Goal: Transaction & Acquisition: Purchase product/service

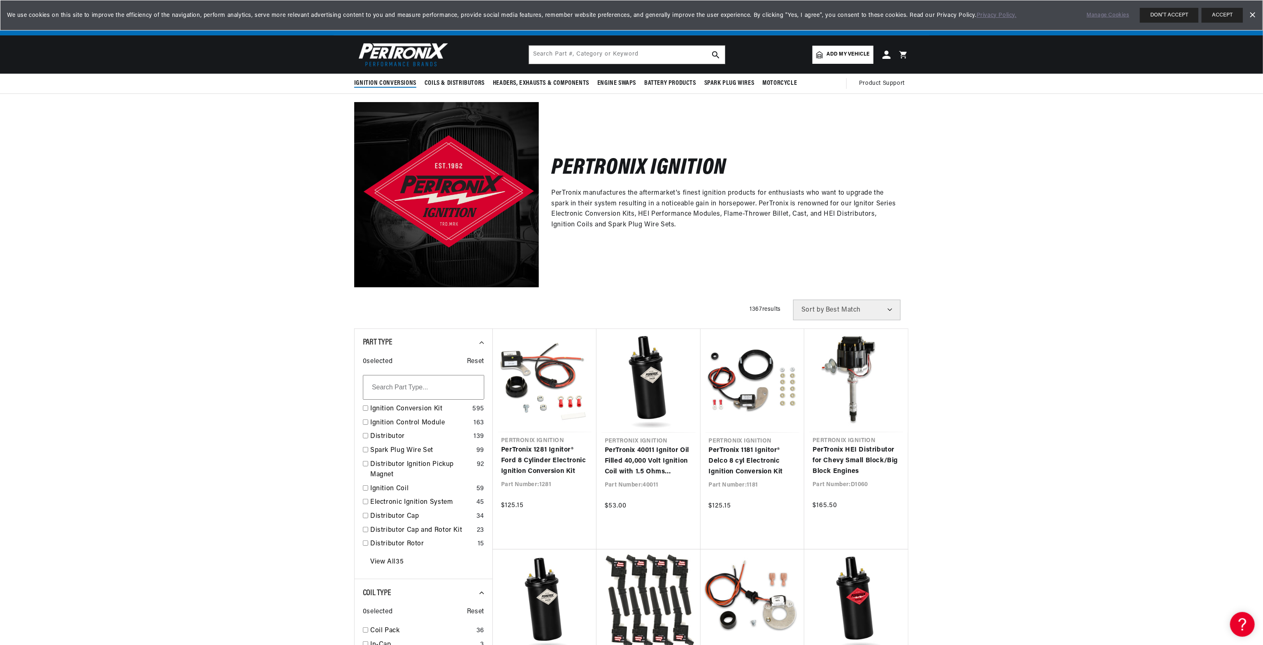
scroll to position [0, 514]
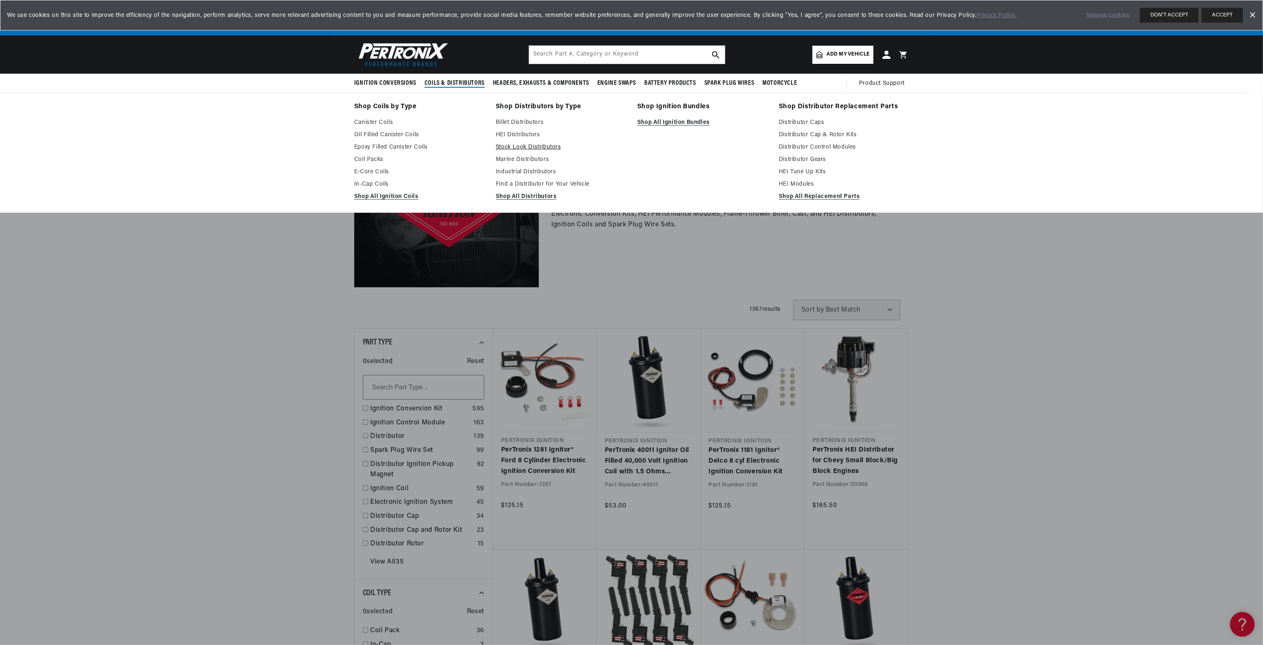
click at [528, 142] on link "Stock Look Distributors" at bounding box center [561, 147] width 130 height 10
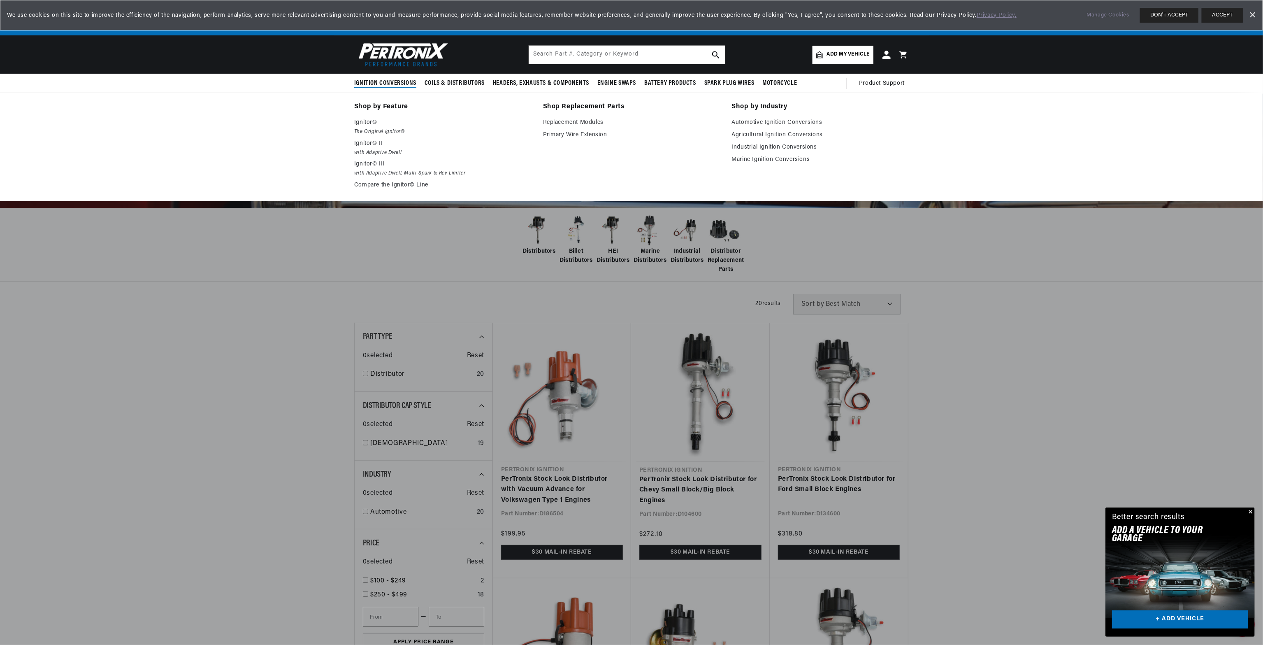
scroll to position [0, 514]
click at [383, 183] on link "Compare the Ignitor© Line" at bounding box center [442, 185] width 177 height 10
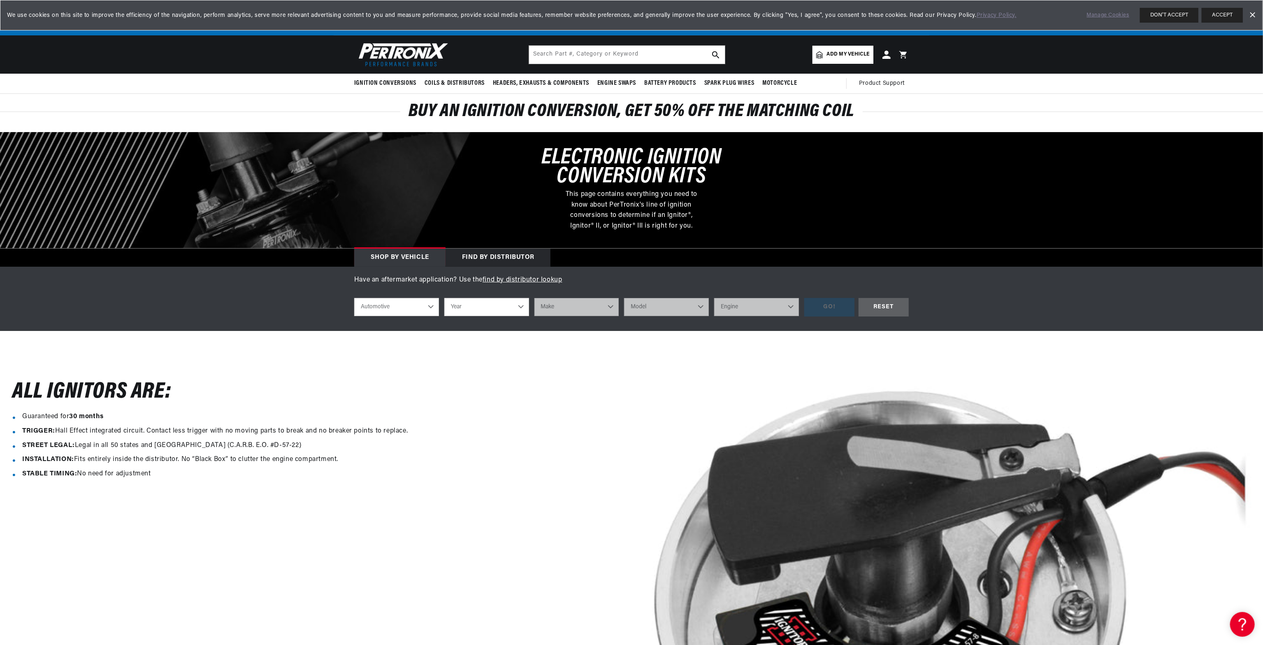
click at [495, 310] on select "Year 2022 2021 2020 2019 2018 2017 2016 2015 2014 2013 2012 2011 2010 2009 2008…" at bounding box center [486, 307] width 85 height 18
select select "1970"
click at [444, 298] on select "Year 2022 2021 2020 2019 2018 2017 2016 2015 2014 2013 2012 2011 2010 2009 2008…" at bounding box center [486, 307] width 85 height 18
select select "1970"
click at [566, 301] on select "Make Alfa Romeo American Motors Aston Martin Audi Austin Austin Healey Avanti B…" at bounding box center [576, 307] width 85 height 18
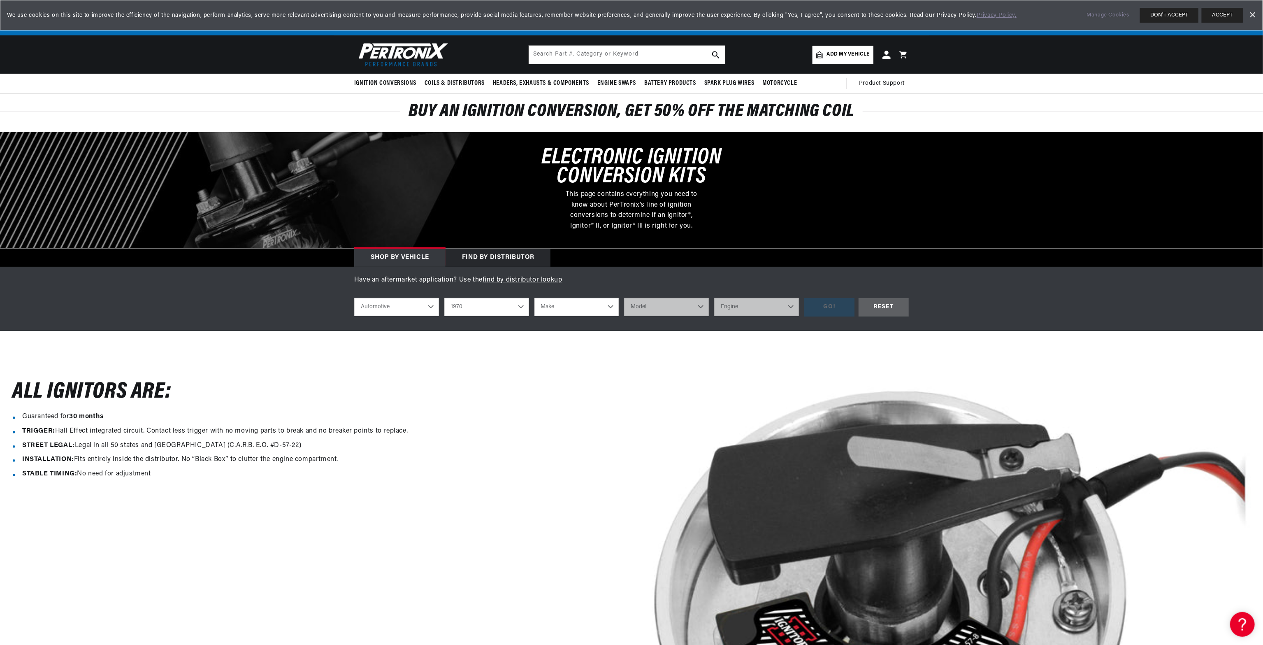
scroll to position [0, 514]
select select "Chevrolet"
click at [534, 298] on select "Make Alfa Romeo American Motors Aston Martin Audi Austin Austin Healey Avanti B…" at bounding box center [576, 307] width 85 height 18
select select "Chevrolet"
click at [666, 302] on select "Model Bel Air Biscayne Blazer Brookwood C10 Pickup C10 Suburban C20 Pickup C20 …" at bounding box center [666, 307] width 85 height 18
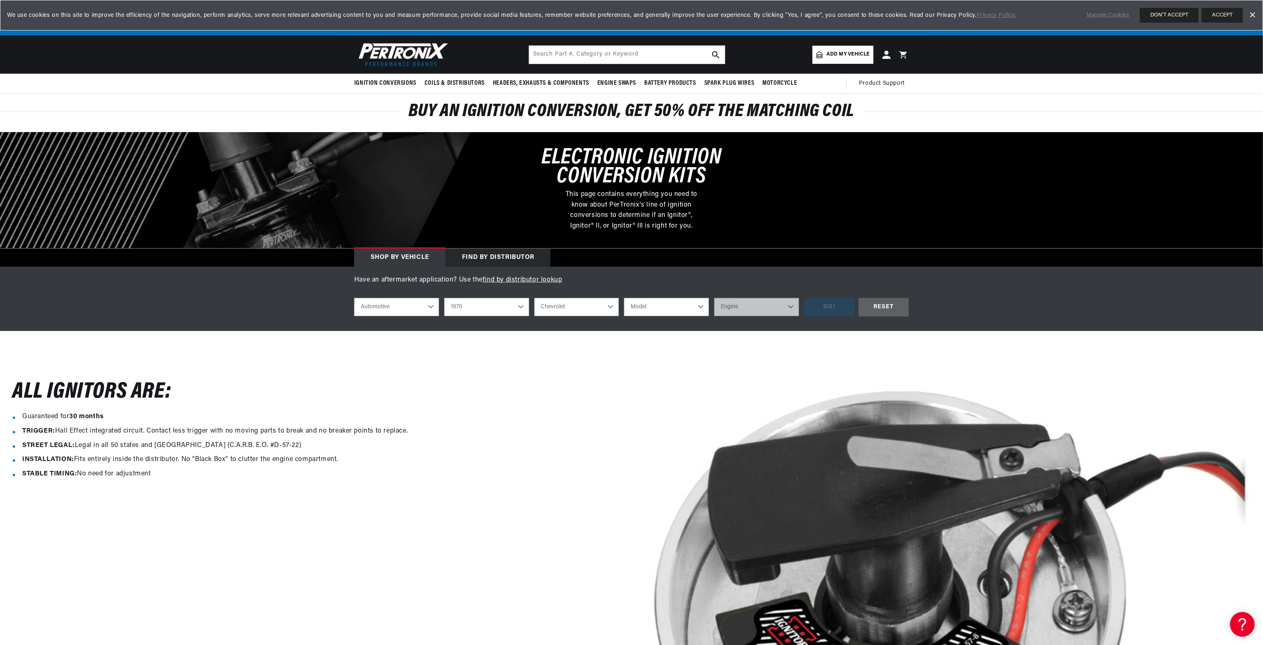
select select "Nova"
click at [624, 298] on select "Model Bel Air Biscayne Blazer Brookwood C10 Pickup C10 Suburban C20 Pickup C20 …" at bounding box center [666, 307] width 85 height 18
select select "Nova"
click at [746, 306] on select "Engine 153cid / 2.5L 230cid / 3.8L 250cid / 4.1L 305cid / 5.0L 307cid / 5.0L 35…" at bounding box center [756, 307] width 85 height 18
select select "350cid-5.7L"
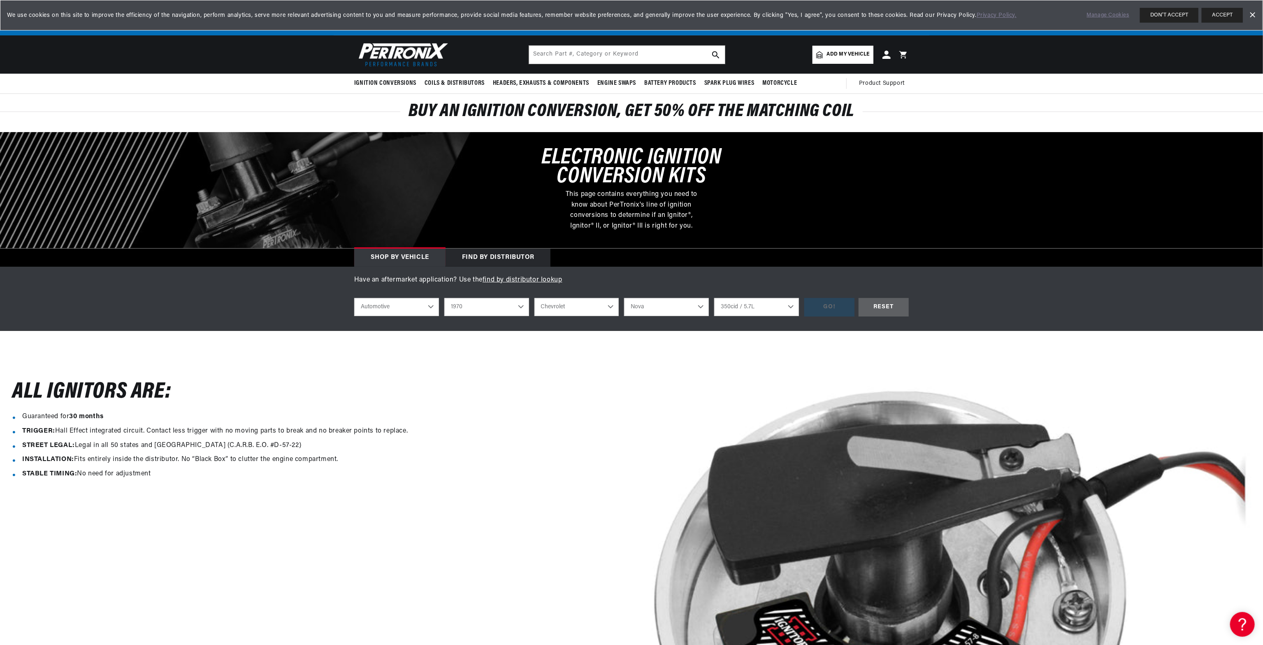
click at [714, 298] on select "Engine 153cid / 2.5L 230cid / 3.8L 250cid / 4.1L 305cid / 5.0L 307cid / 5.0L 35…" at bounding box center [756, 307] width 85 height 18
select select "350cid-5.7L"
click at [828, 300] on div "GO!" at bounding box center [829, 307] width 50 height 19
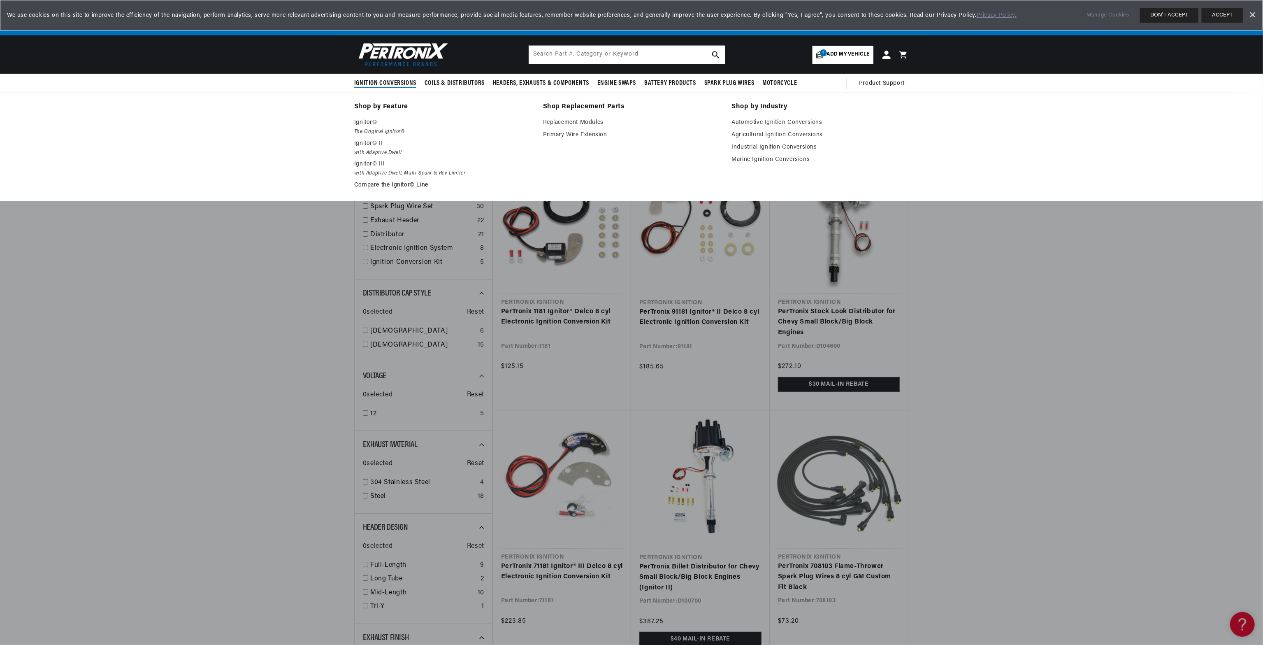
click at [381, 183] on link "Compare the Ignitor© Line" at bounding box center [442, 185] width 177 height 10
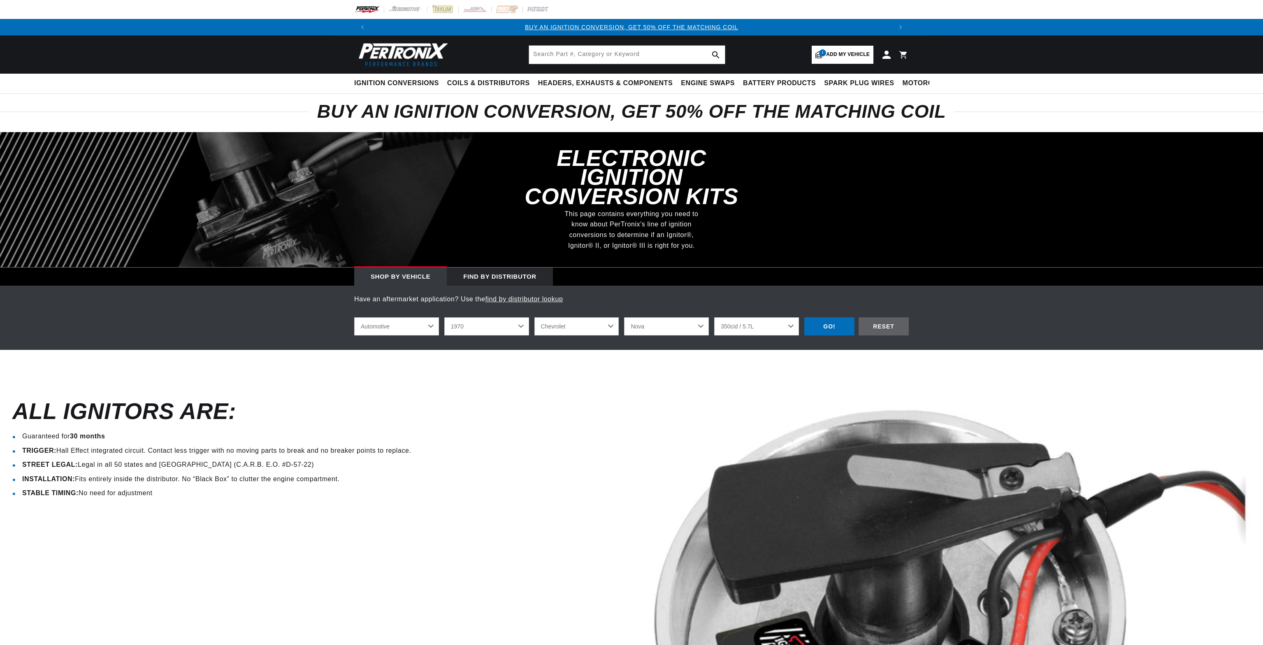
select select "1970"
select select "Chevrolet"
select select "Nova"
select select "350cid-5.7L"
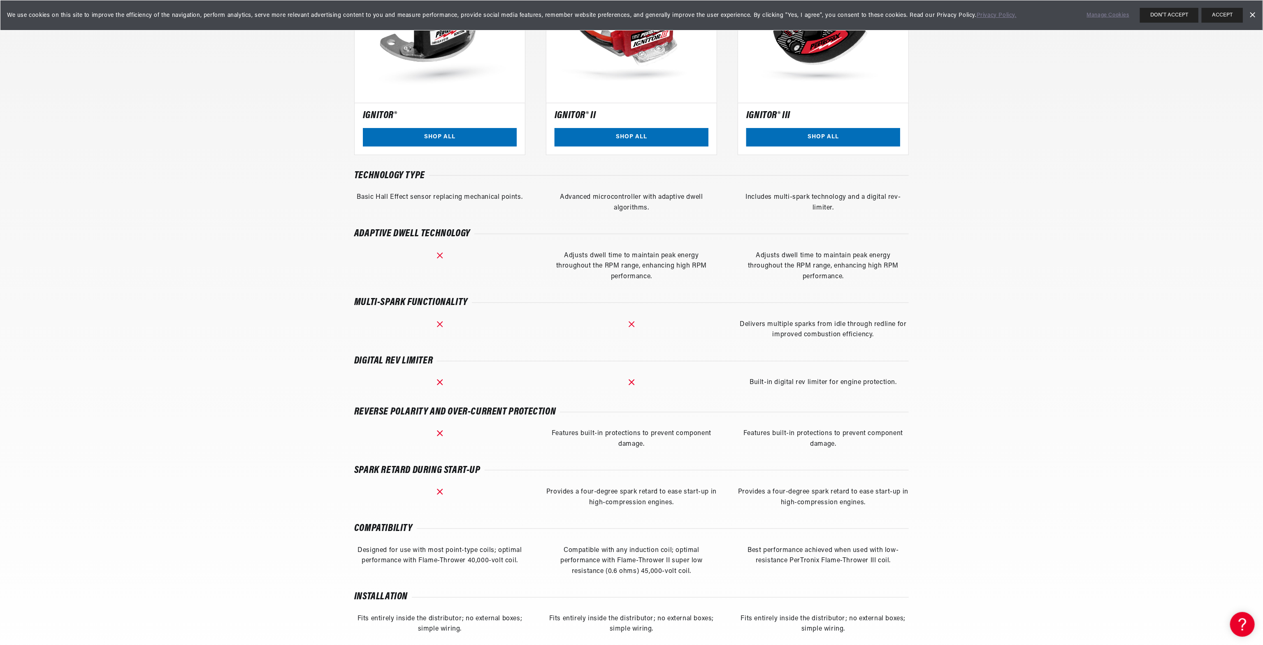
scroll to position [0, 1027]
drag, startPoint x: 594, startPoint y: 254, endPoint x: 697, endPoint y: 277, distance: 105.9
click at [697, 277] on div "Adjusts dwell time to maintain peak energy throughout the RPM range, enhancing …" at bounding box center [631, 267] width 171 height 32
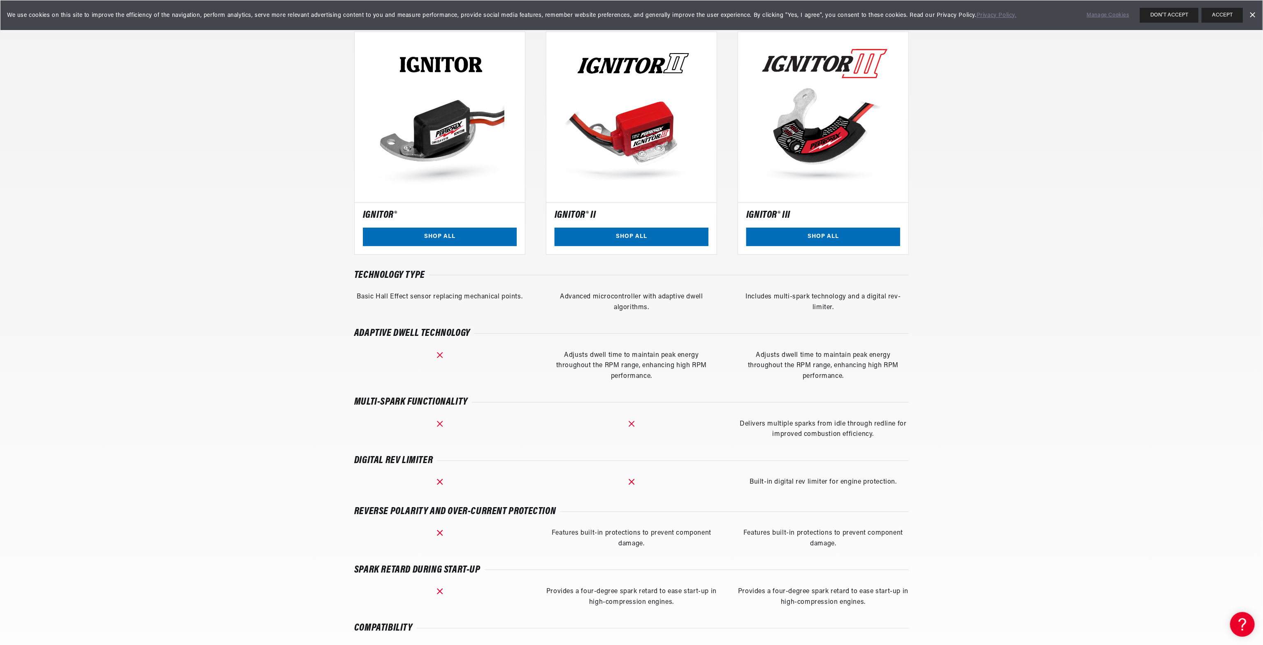
scroll to position [0, 514]
click at [641, 230] on link "SHOP ALL" at bounding box center [632, 237] width 154 height 19
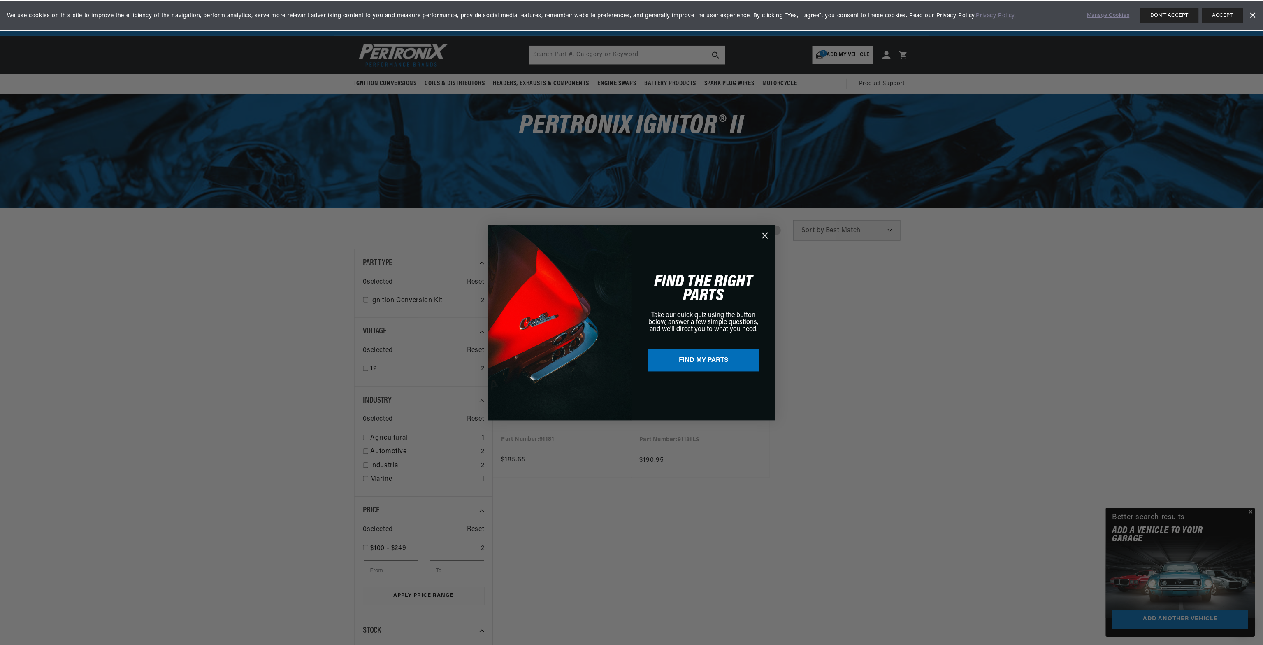
scroll to position [0, 514]
click at [766, 233] on circle "Close dialog" at bounding box center [766, 235] width 14 height 14
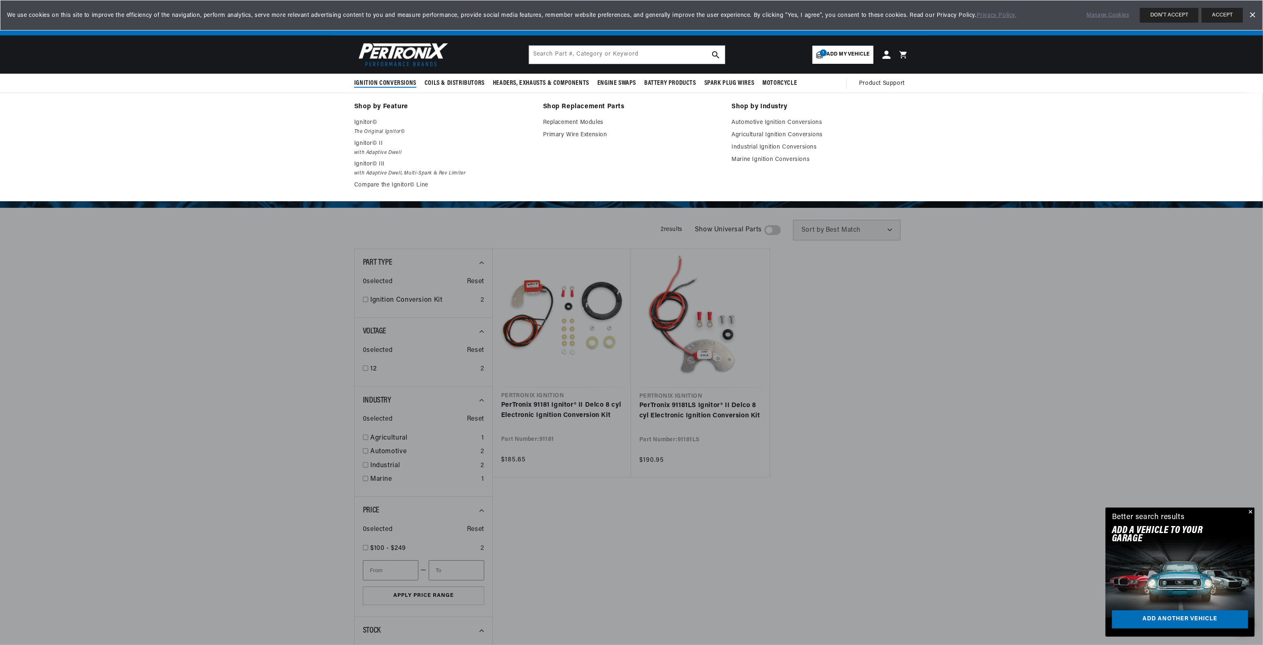
scroll to position [0, 1027]
click at [365, 124] on p "Ignitor©" at bounding box center [442, 123] width 177 height 10
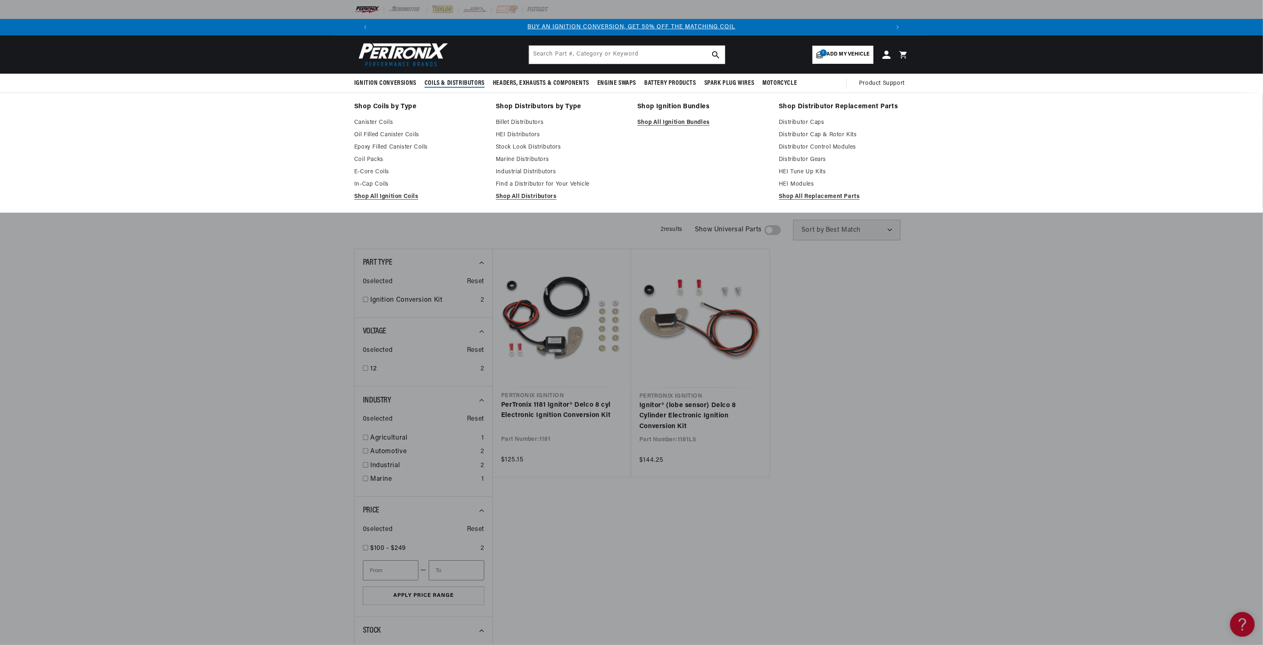
click at [457, 88] on summary "Coils & Distributors" at bounding box center [455, 83] width 68 height 19
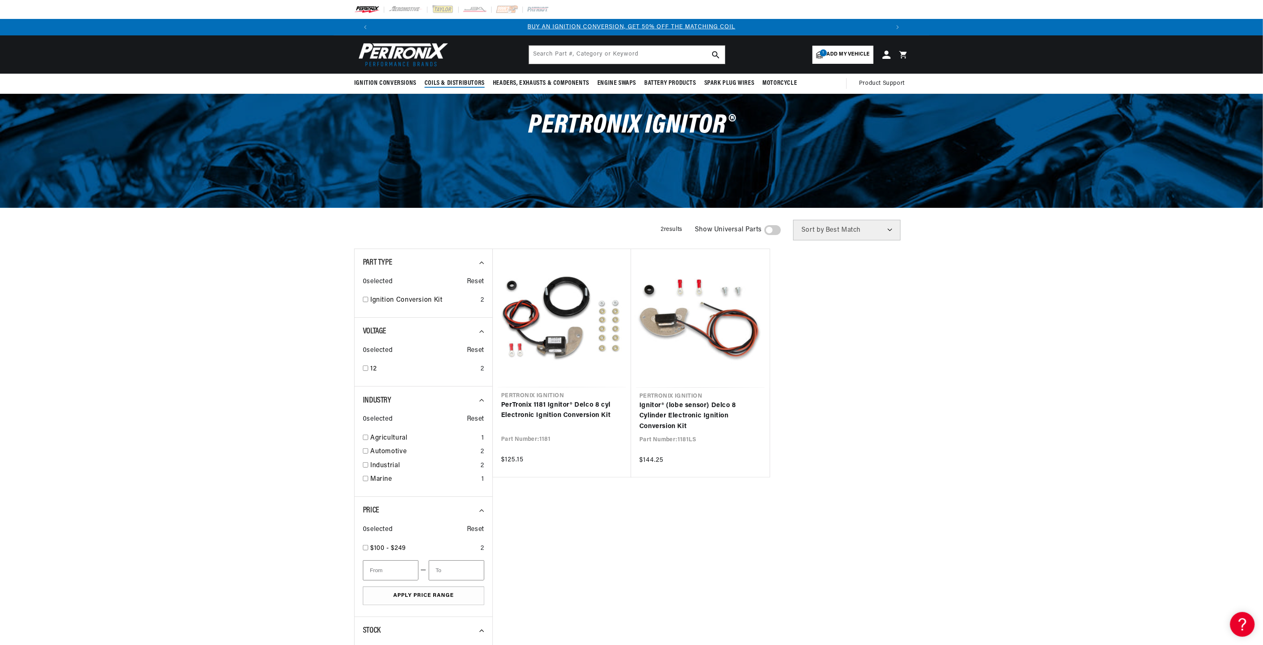
click at [455, 80] on span "Coils & Distributors" at bounding box center [455, 83] width 60 height 9
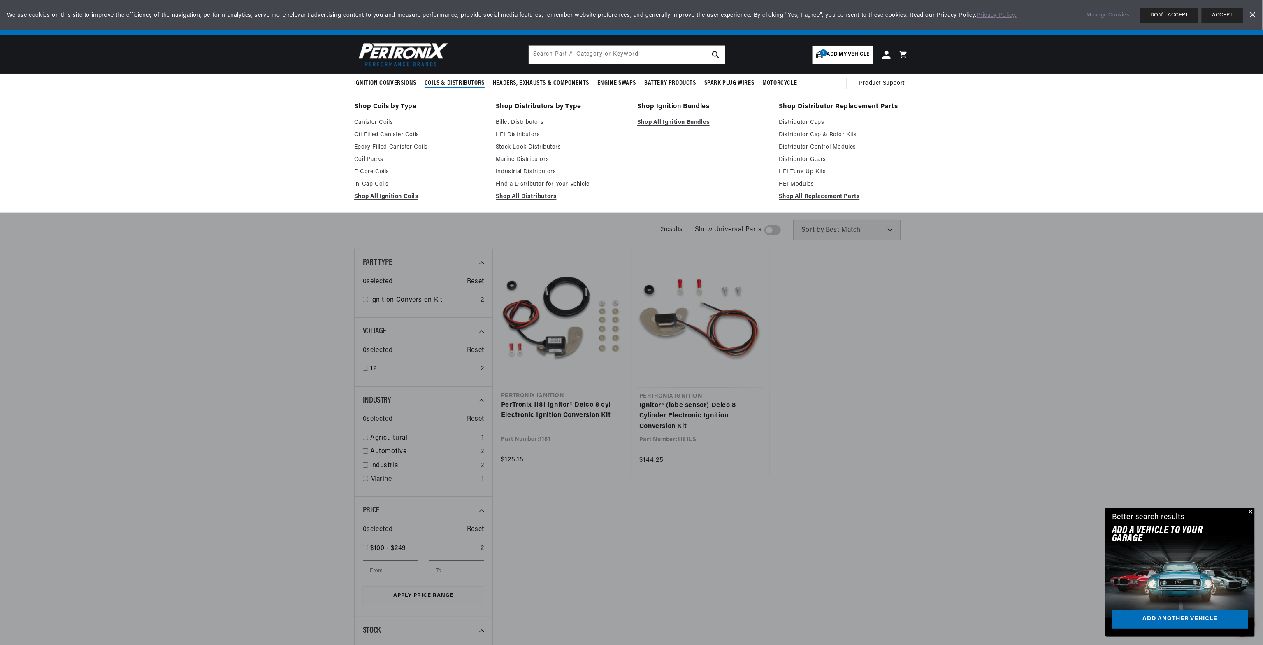
click at [525, 105] on link "Shop Distributors by Type" at bounding box center [561, 107] width 130 height 12
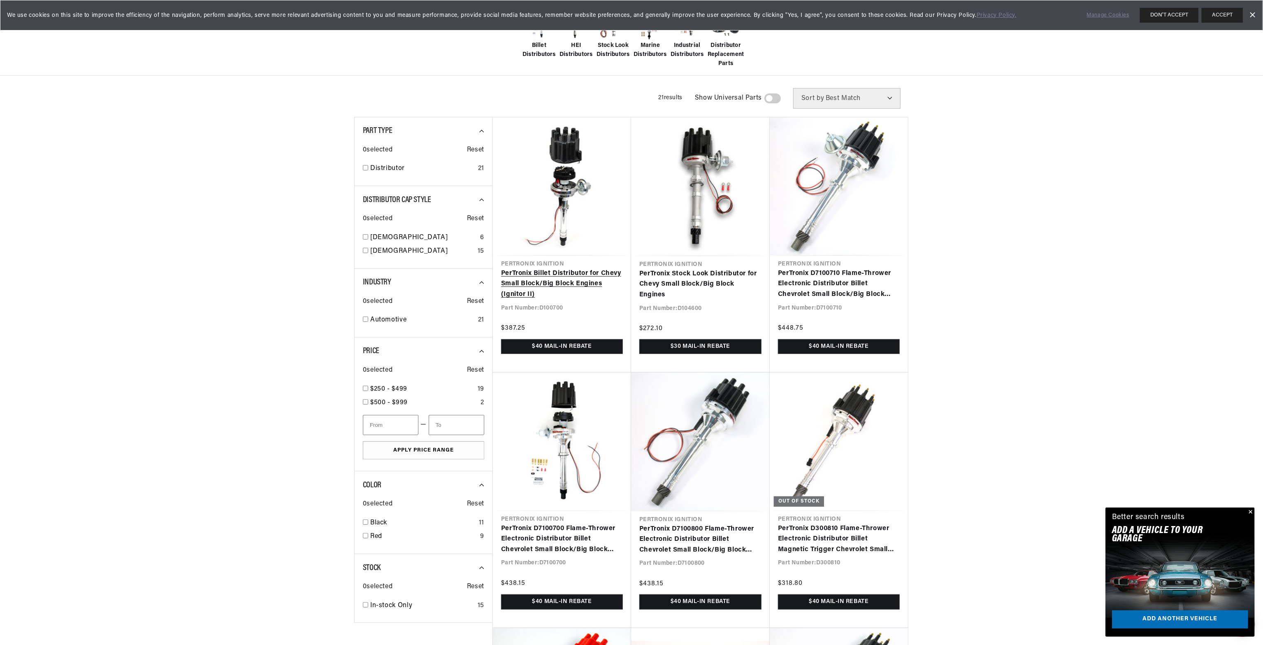
scroll to position [0, 1027]
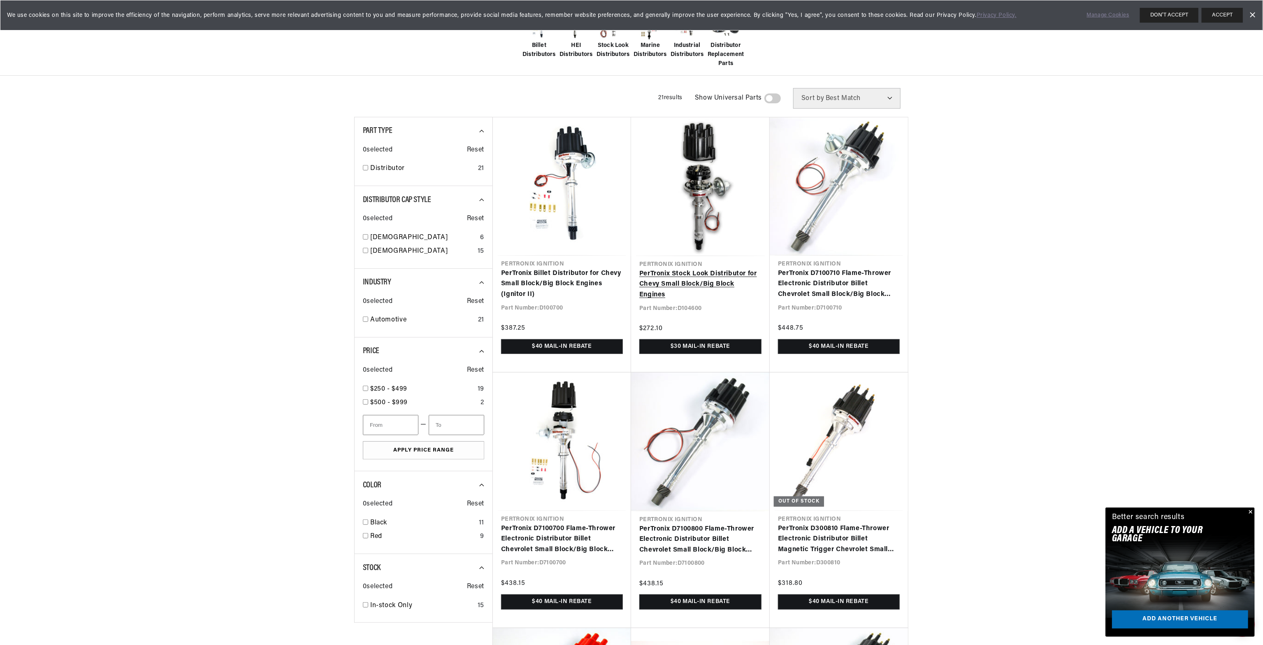
click at [697, 286] on link "PerTronix Stock Look Distributor for Chevy Small Block/Big Block Engines" at bounding box center [700, 285] width 122 height 32
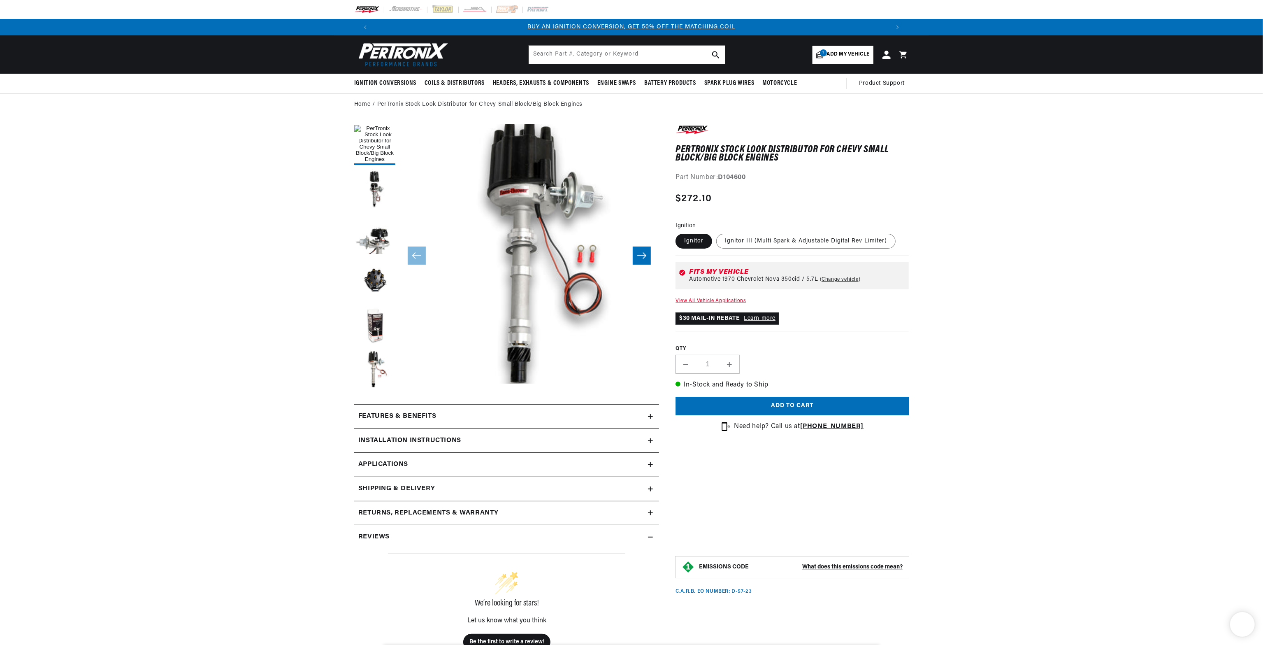
click at [683, 271] on icon at bounding box center [683, 273] width 6 height 6
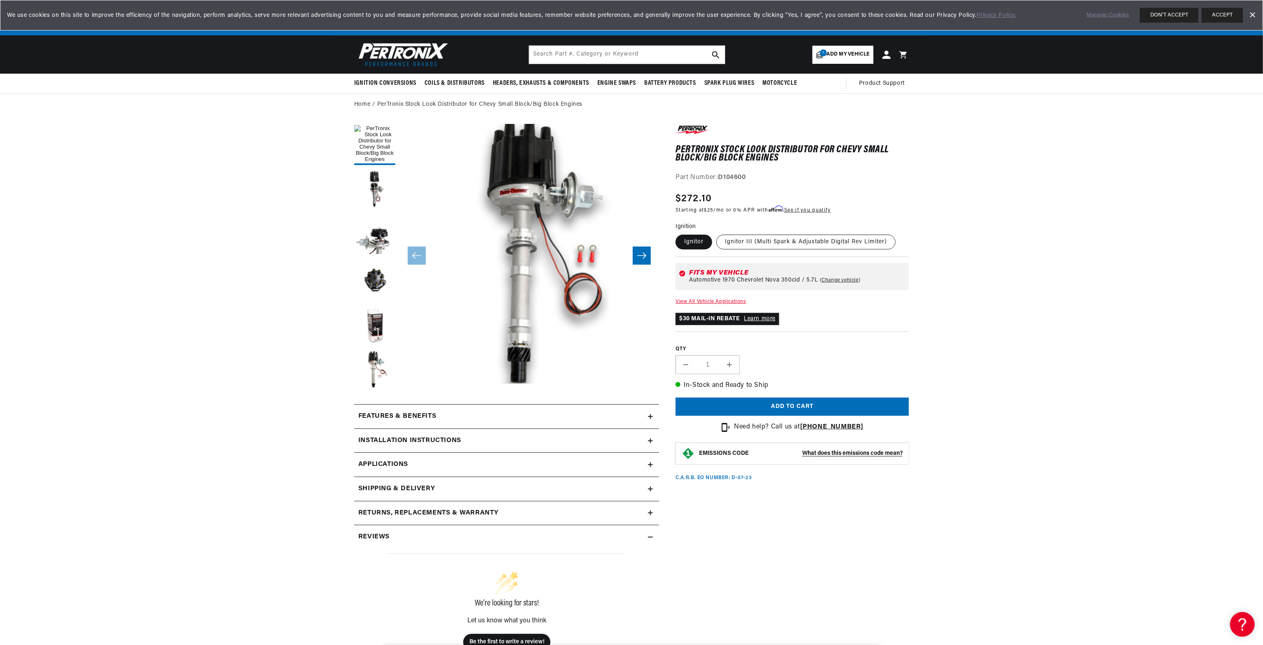
click at [779, 243] on label "Ignitor III (Multi Spark & Adjustable Digital Rev Limiter)" at bounding box center [805, 242] width 179 height 15
click at [717, 233] on input "Ignitor III (Multi Spark & Adjustable Digital Rev Limiter)" at bounding box center [716, 233] width 0 height 0
radio input "true"
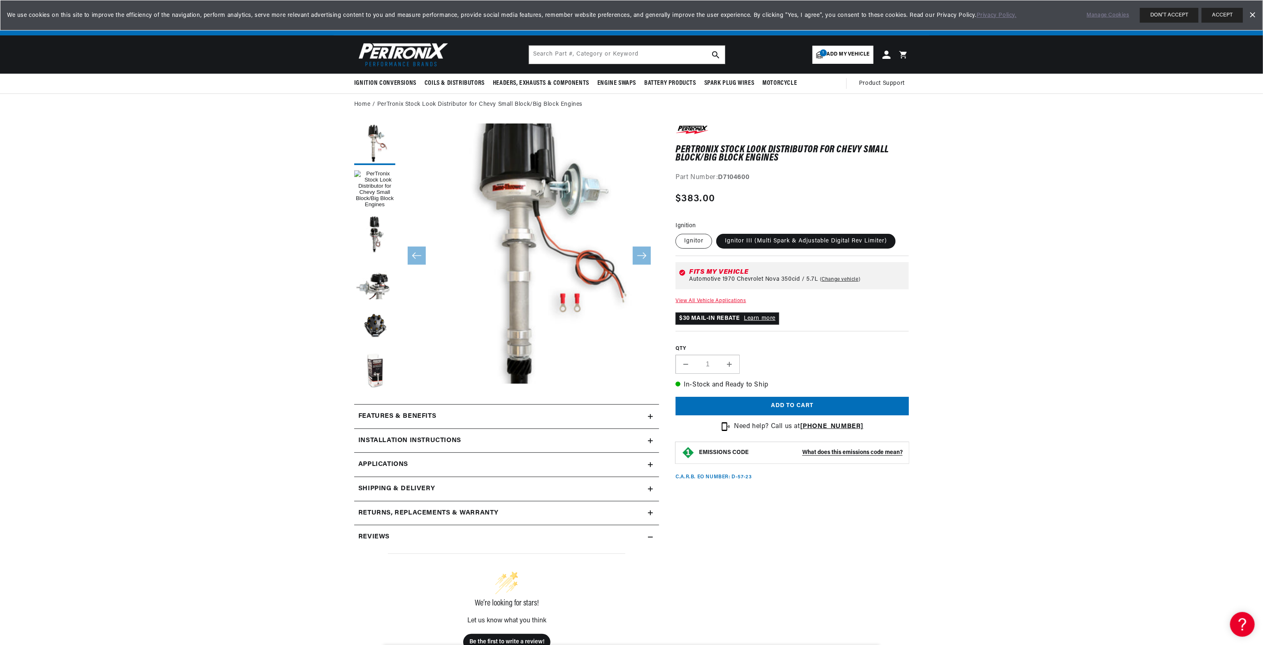
click at [695, 242] on label "Ignitor" at bounding box center [694, 241] width 37 height 15
click at [678, 232] on input "Ignitor" at bounding box center [678, 232] width 0 height 0
radio input "true"
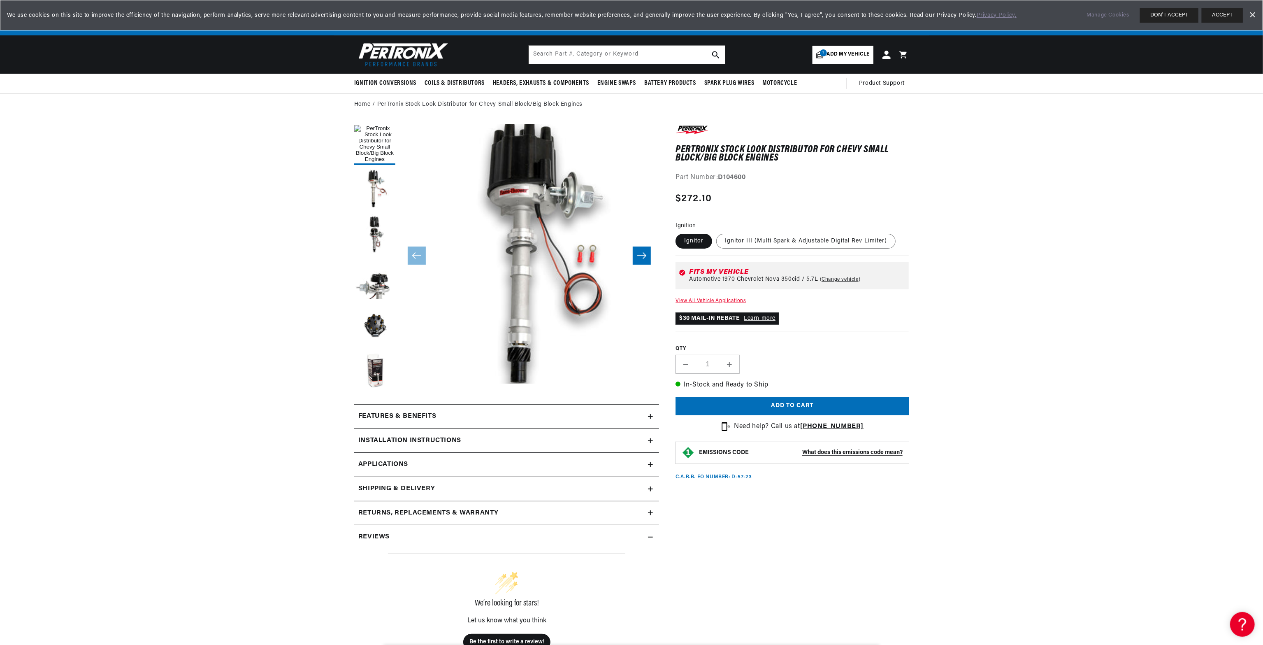
scroll to position [0, 514]
click at [404, 404] on div "Features & Benefits All new lightweight cast aluminum housings modeled after th…" at bounding box center [506, 416] width 305 height 25
click at [407, 414] on h2 "Features & Benefits" at bounding box center [397, 416] width 78 height 11
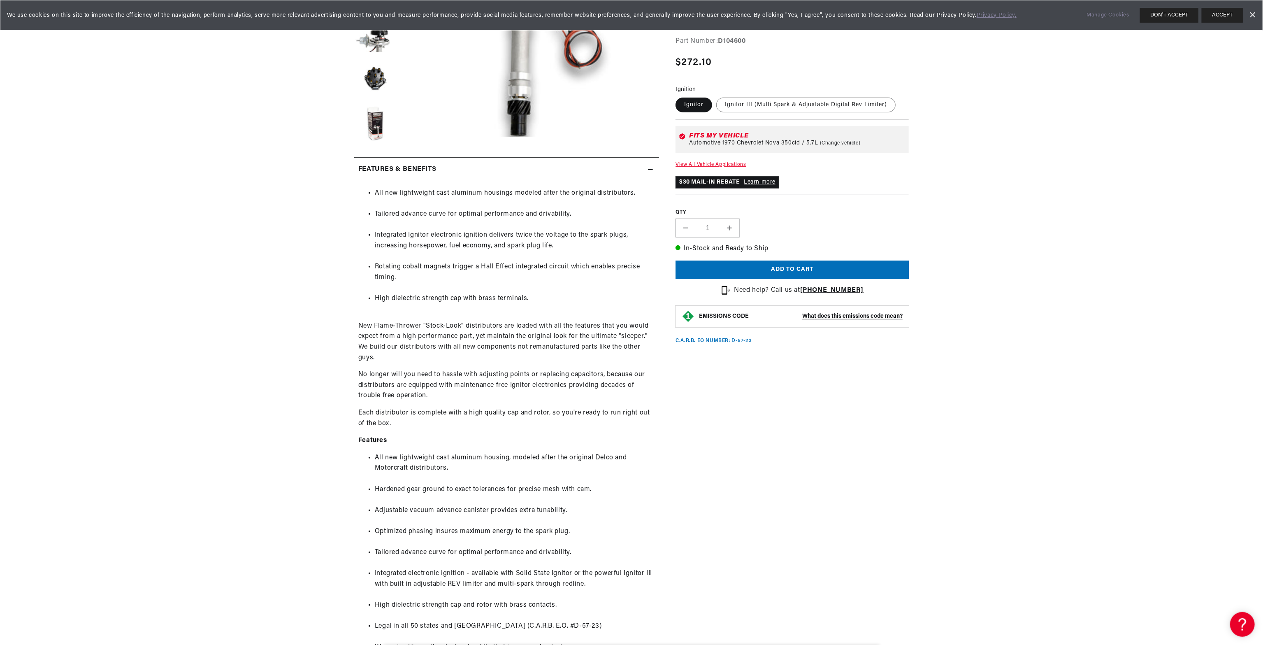
scroll to position [535, 0]
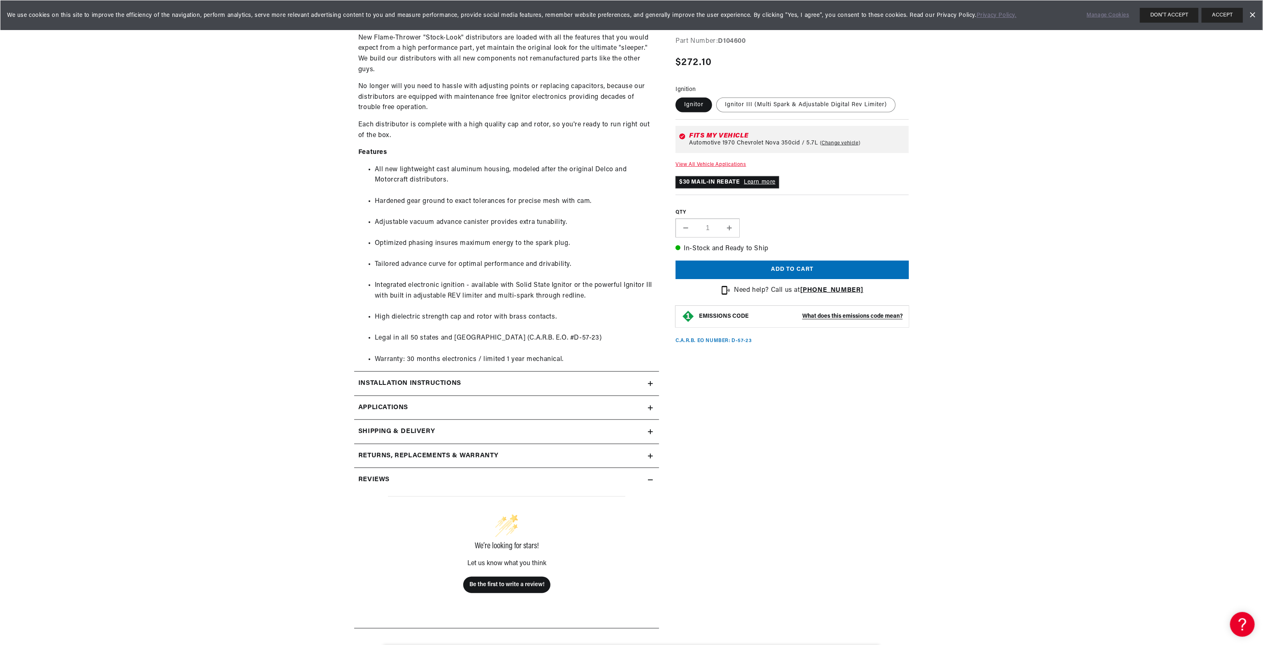
click at [415, 390] on summary "Installation instructions" at bounding box center [506, 384] width 305 height 24
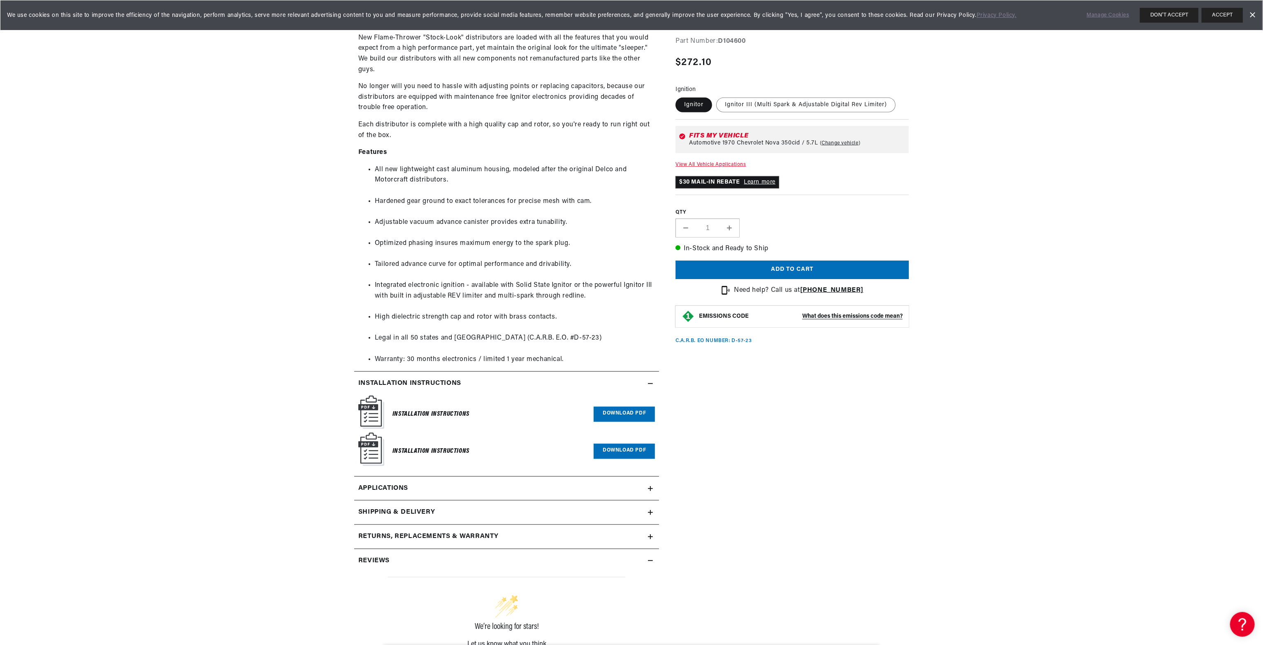
scroll to position [0, 0]
click at [625, 447] on link "Download PDF" at bounding box center [624, 451] width 61 height 15
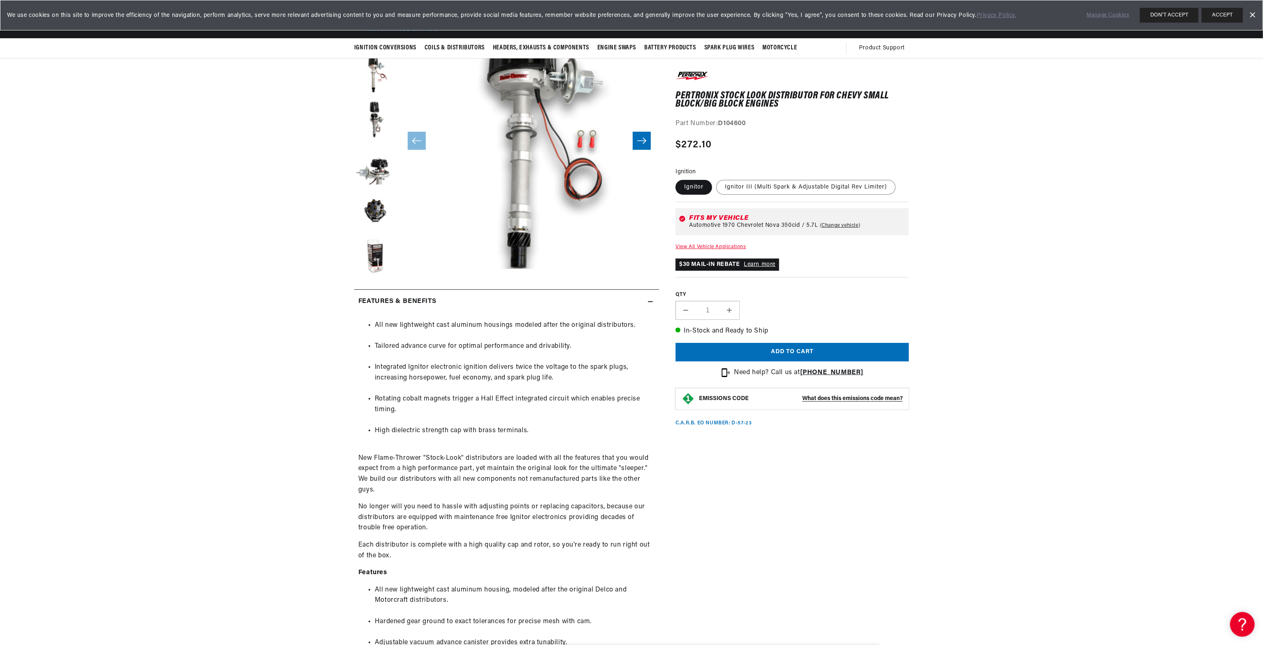
scroll to position [82, 0]
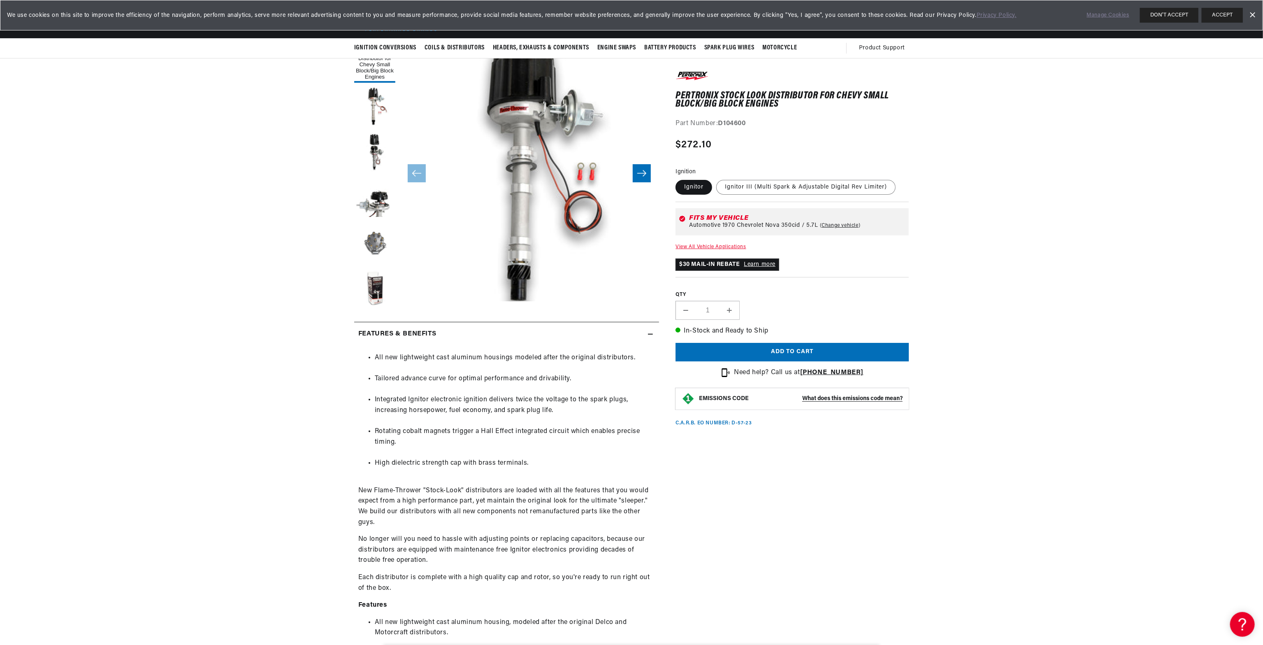
click at [380, 237] on button "Load image 4 in gallery view" at bounding box center [374, 243] width 41 height 41
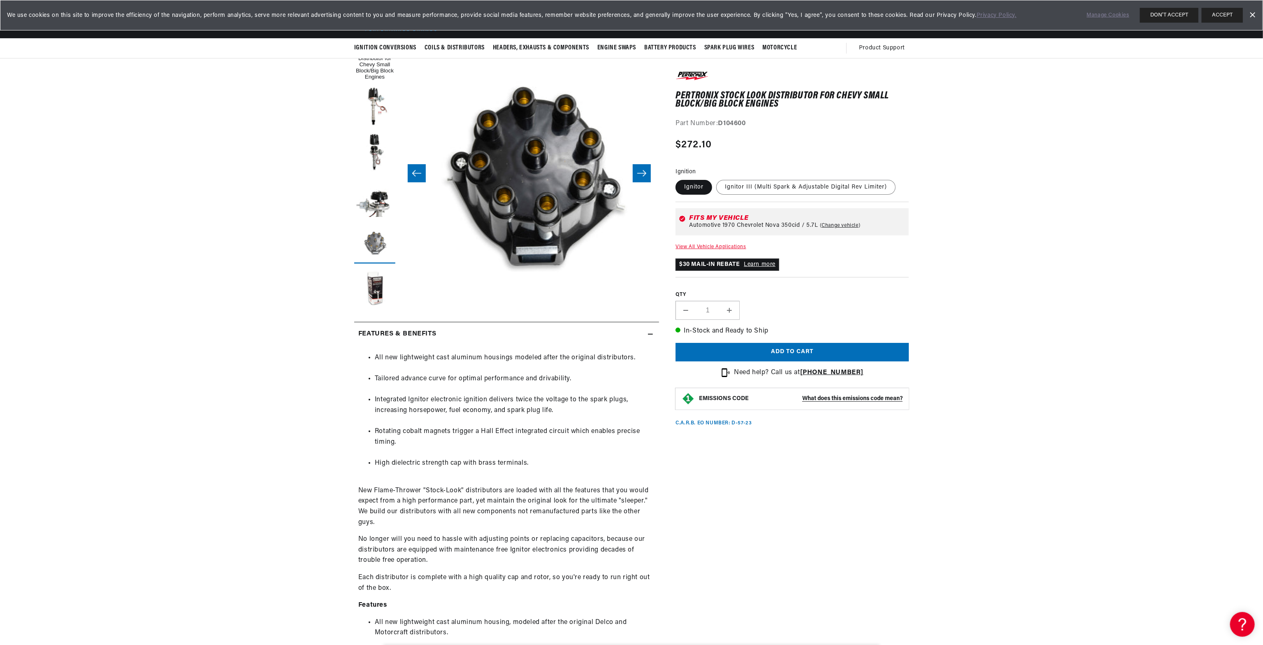
scroll to position [0, 1039]
click at [374, 287] on button "Load image 5 in gallery view" at bounding box center [374, 288] width 41 height 41
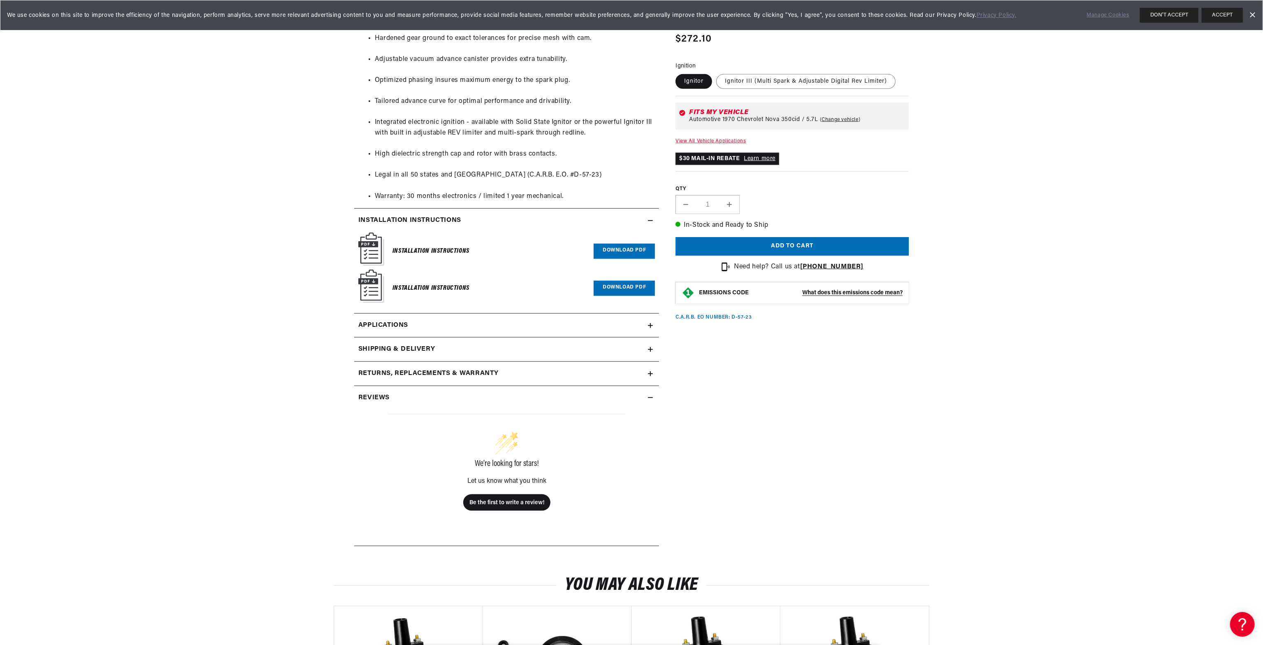
scroll to position [699, 0]
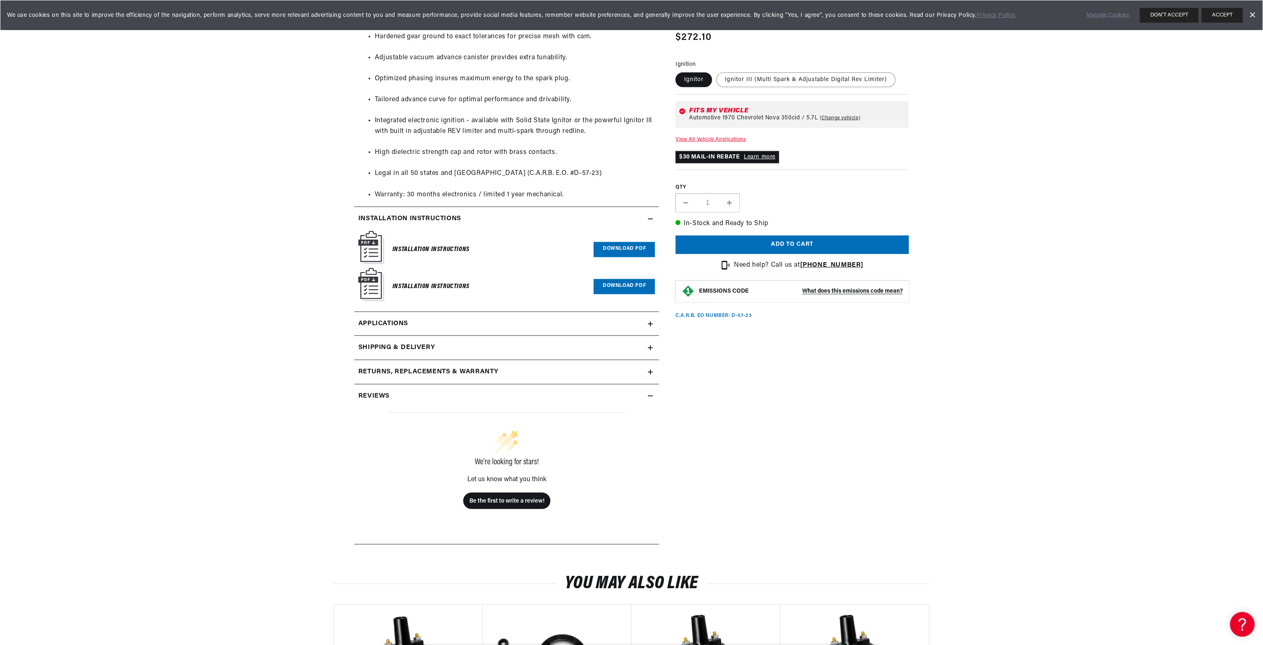
click at [405, 402] on summary "Reviews" at bounding box center [506, 396] width 305 height 24
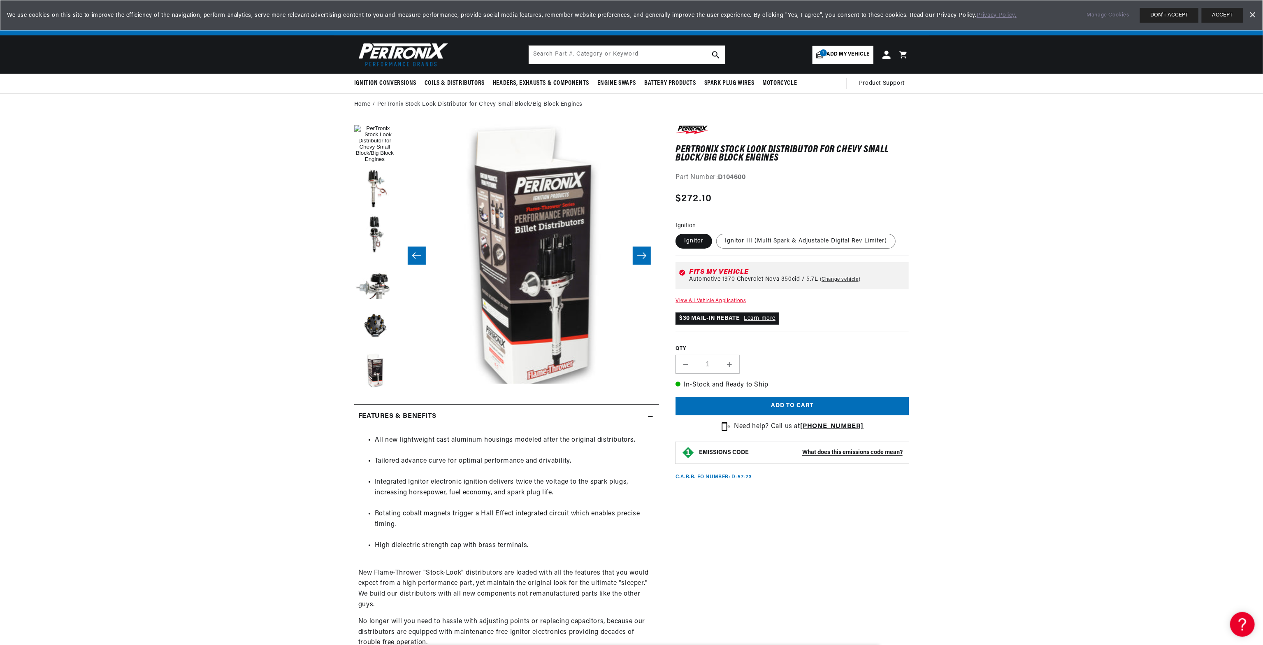
scroll to position [0, 1027]
